Goal: Check status: Check status

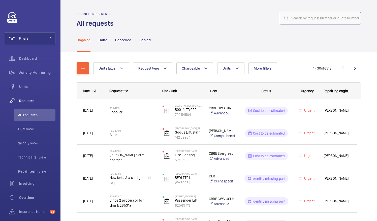
click at [291, 20] on input "text" at bounding box center [320, 18] width 81 height 13
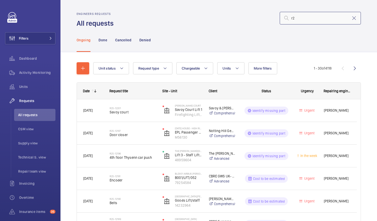
type input "r"
paste input "r25-11808"
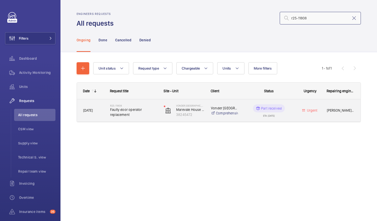
type input "r25-11808"
click at [136, 111] on span "Faulty door operator replacement" at bounding box center [133, 112] width 47 height 10
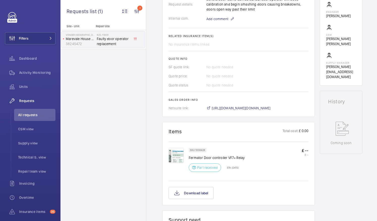
scroll to position [176, 0]
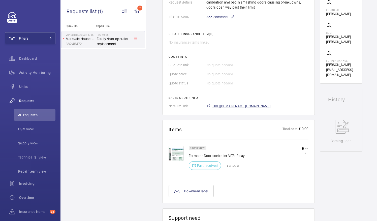
click at [266, 107] on span "[URL][DOMAIN_NAME][DOMAIN_NAME]" at bounding box center [241, 106] width 59 height 5
